Goal: Navigation & Orientation: Go to known website

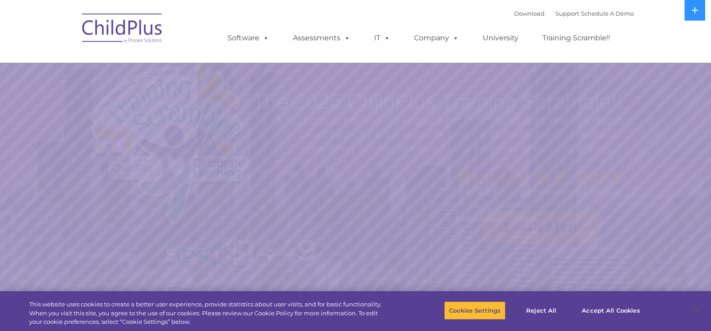
select select "MEDIUM"
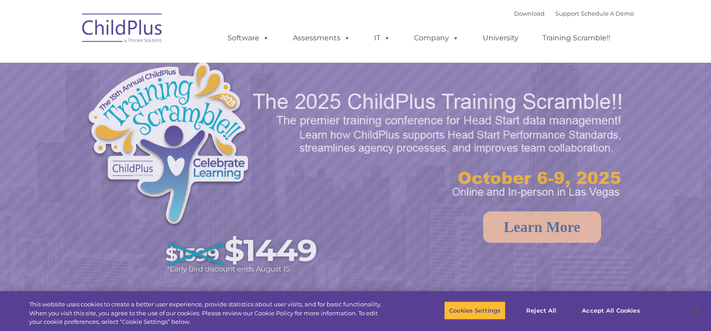
select select "MEDIUM"
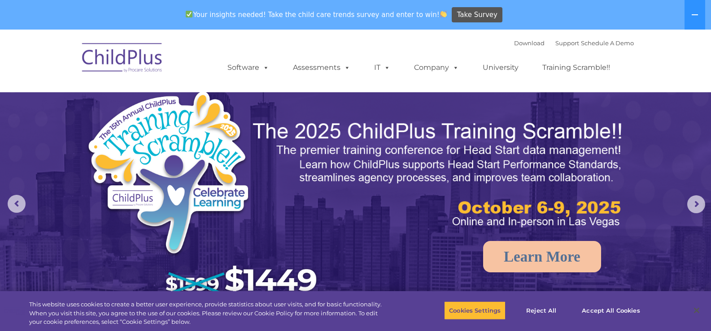
click at [70, 52] on nav "Download Support | Schedule A Demo  MENU MENU Software ChildPlus: The original…" at bounding box center [355, 61] width 711 height 63
click at [139, 68] on img at bounding box center [123, 59] width 90 height 45
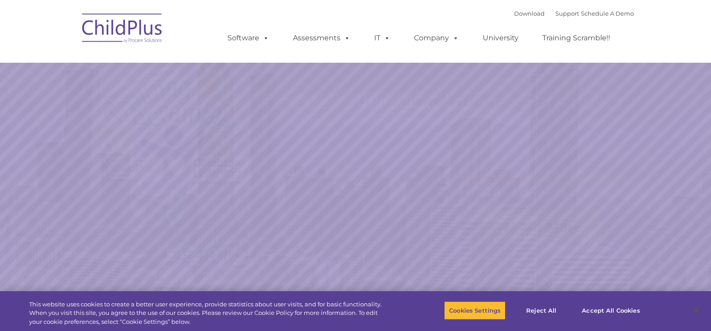
select select "MEDIUM"
